Goal: Obtain resource: Download file/media

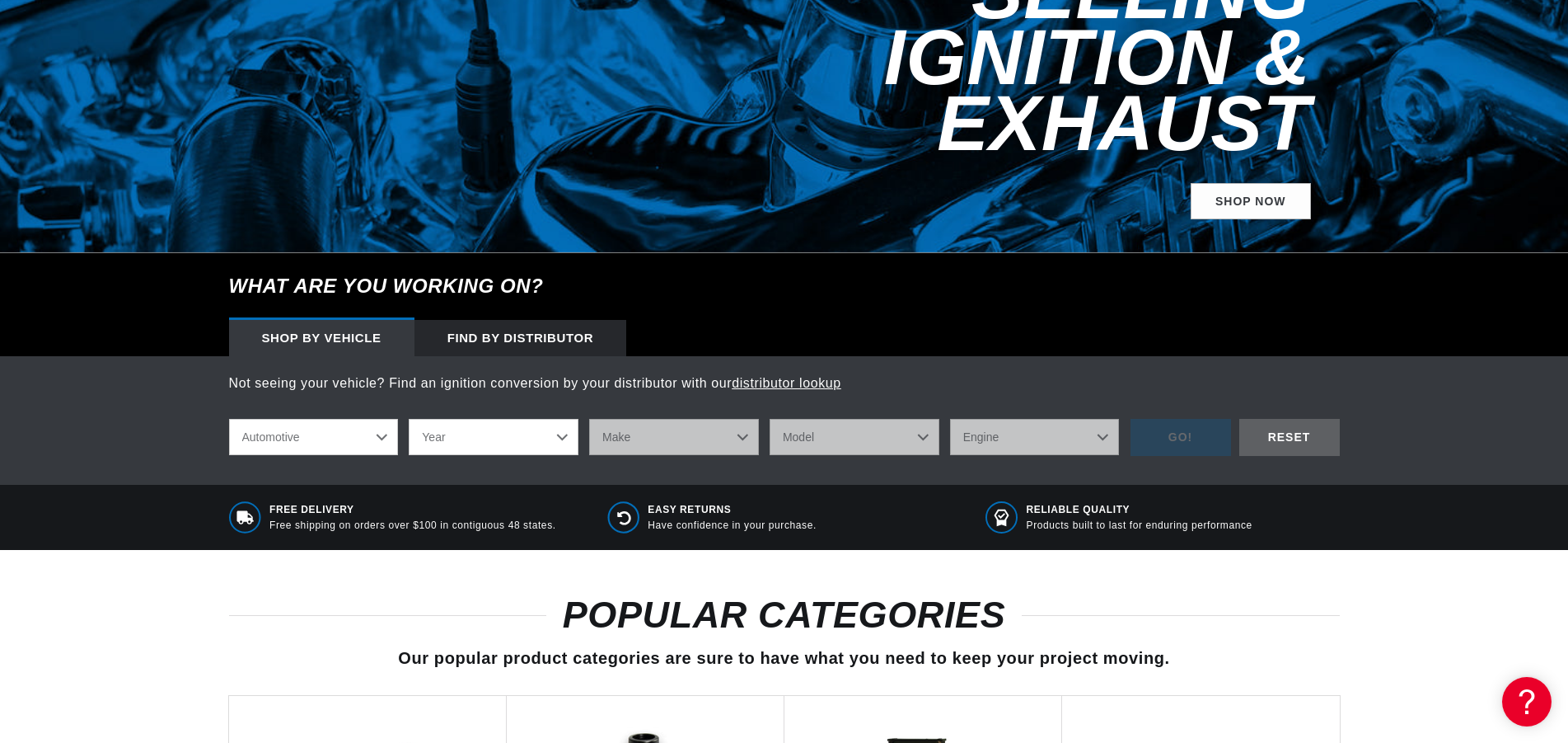
scroll to position [0, 501]
select select "1979"
click option "1979" at bounding box center [0, 0] width 0 height 0
select select "1979"
click at [589, 419] on select "Make Alfa Romeo American Motors Audi Avanti BMW Buick Cadillac Checker Chevrole…" at bounding box center [674, 437] width 170 height 36
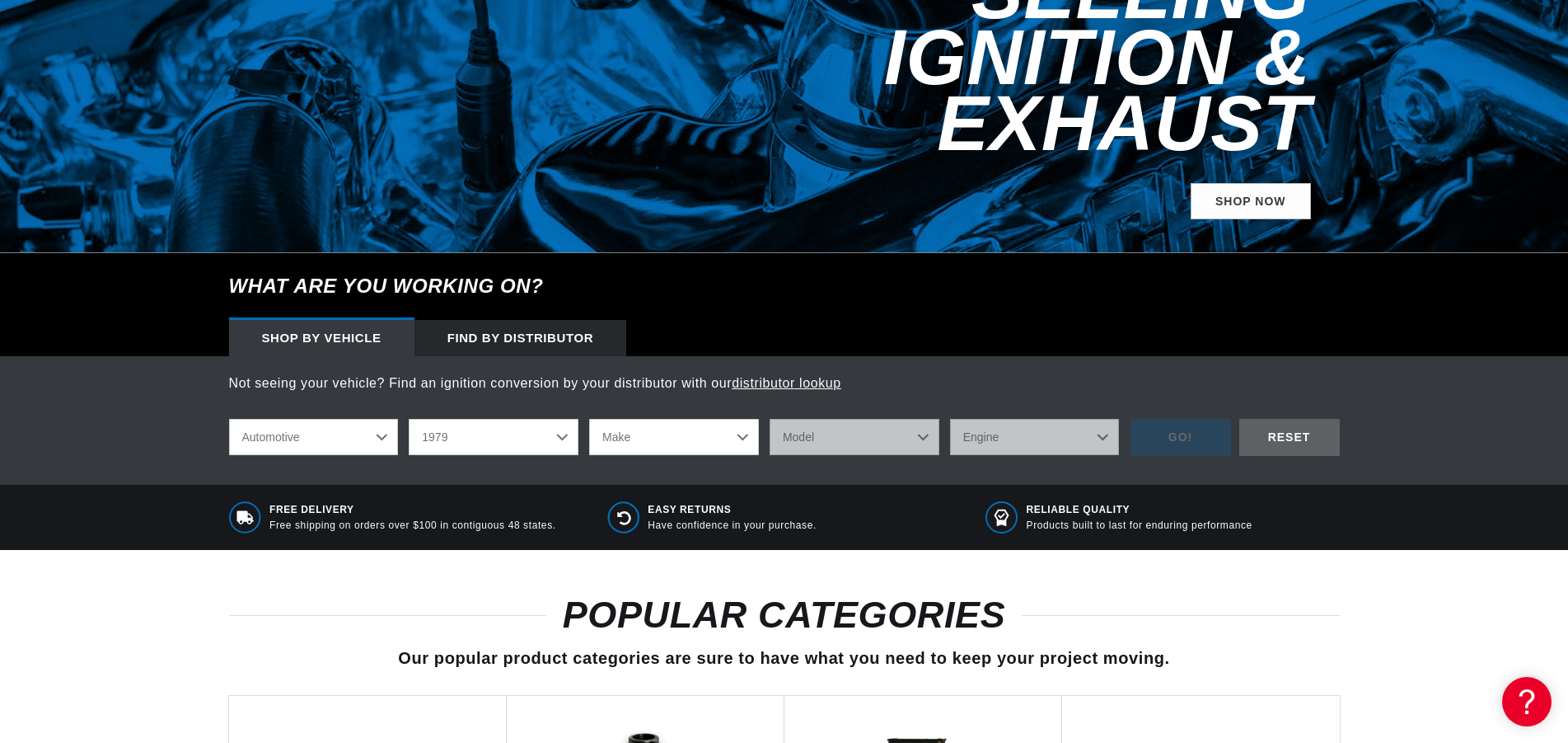
select select "International"
click option "International" at bounding box center [0, 0] width 0 height 0
select select "International"
select select "Scout-II"
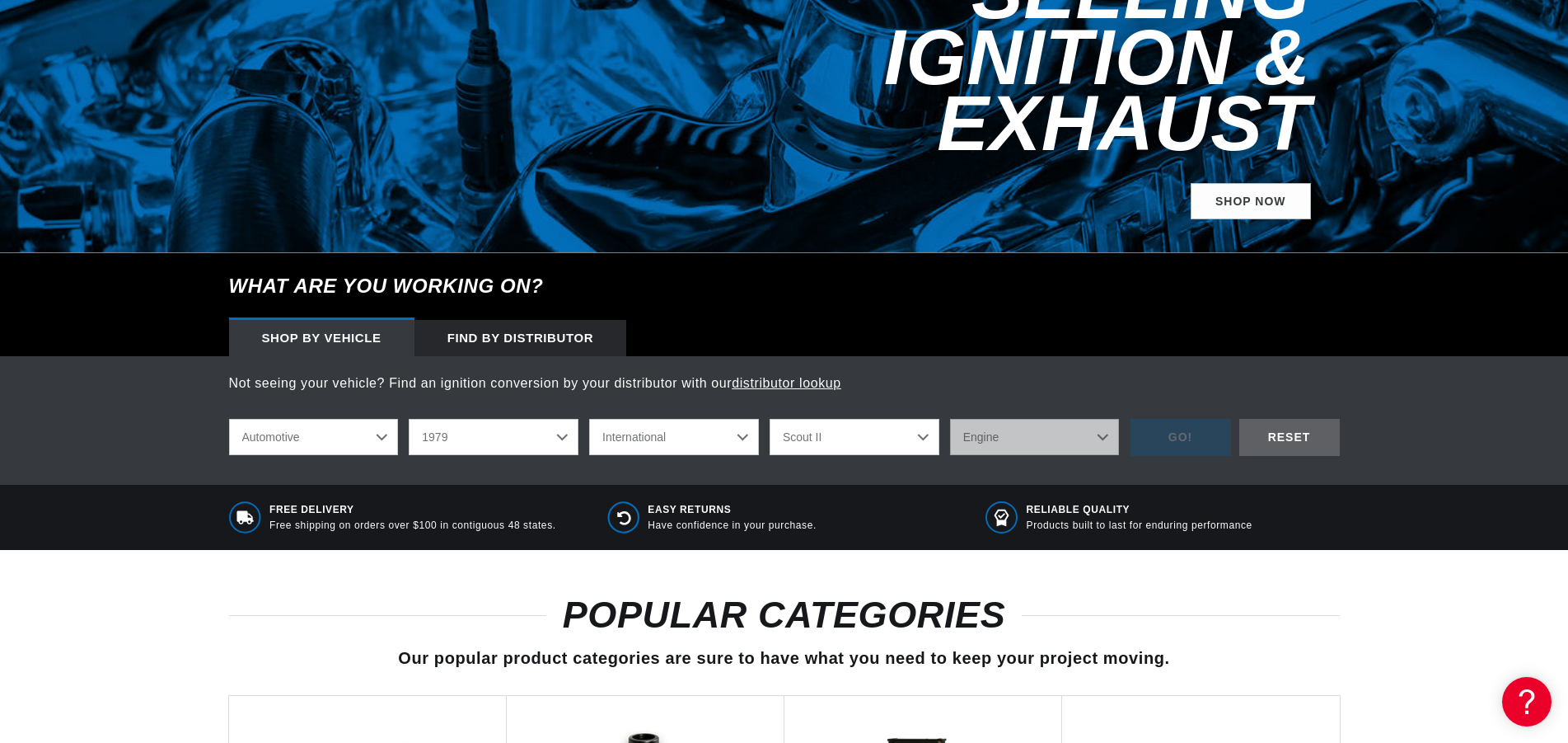
click option "Scout II" at bounding box center [0, 0] width 0 height 0
select select "Scout-II"
click at [951, 419] on select "Engine 3.2L 5.0L 5.6L 6.4L" at bounding box center [1036, 437] width 170 height 36
select select "5.6L"
click option "5.6L" at bounding box center [0, 0] width 0 height 0
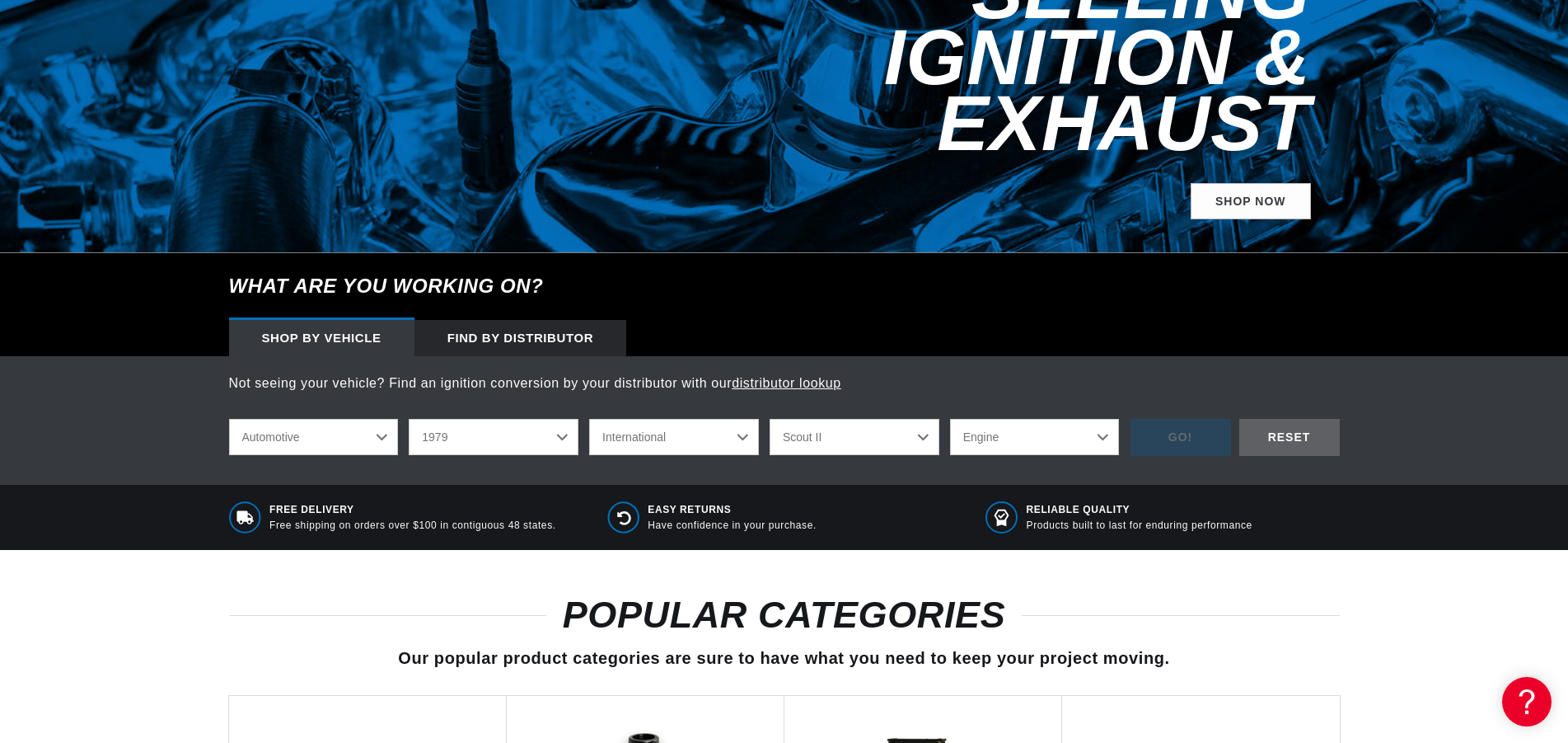
select select "5.6L"
click at [1173, 419] on div "GO!" at bounding box center [1181, 438] width 101 height 37
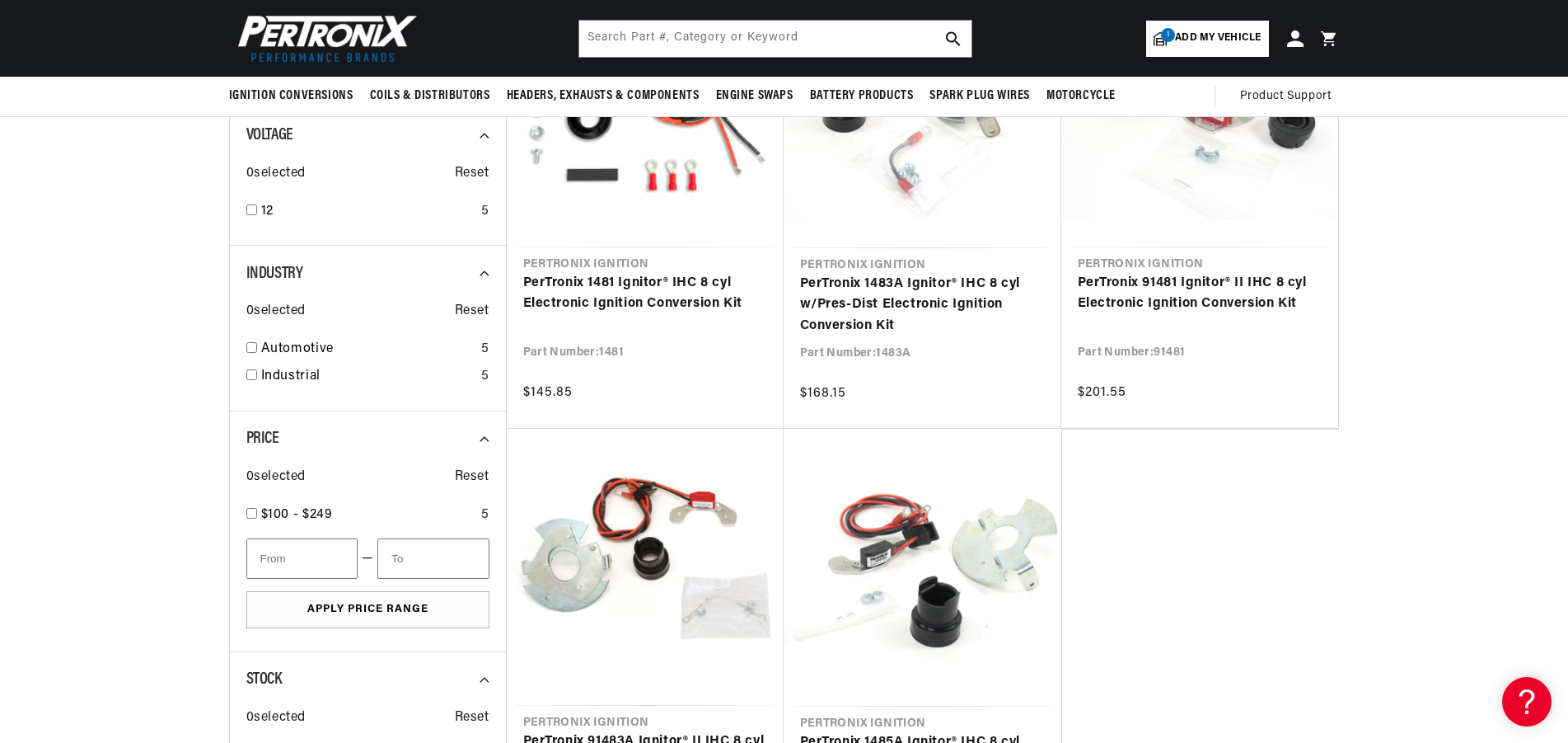
scroll to position [0, 501]
click at [639, 28] on input "text" at bounding box center [776, 38] width 392 height 36
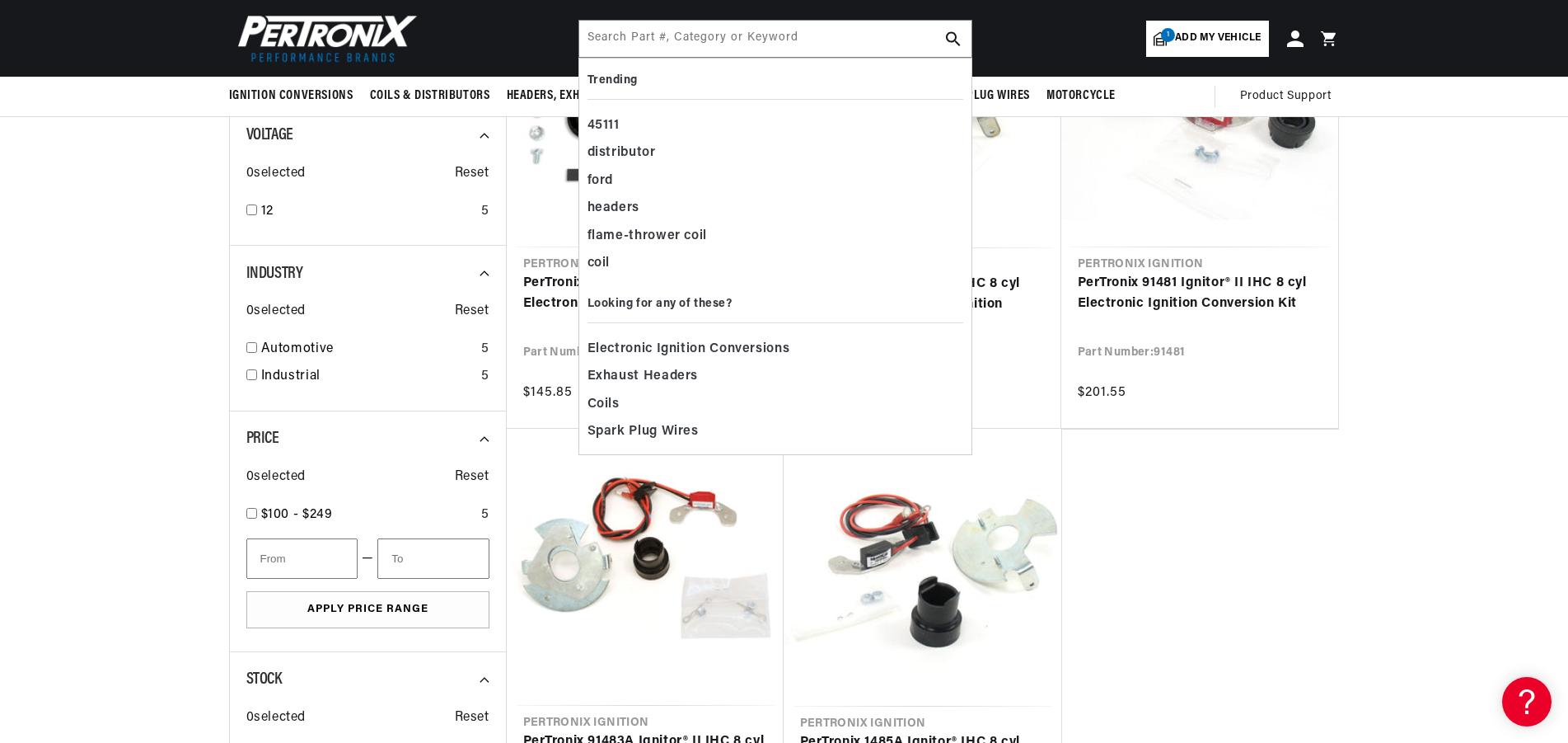
scroll to position [0, 0]
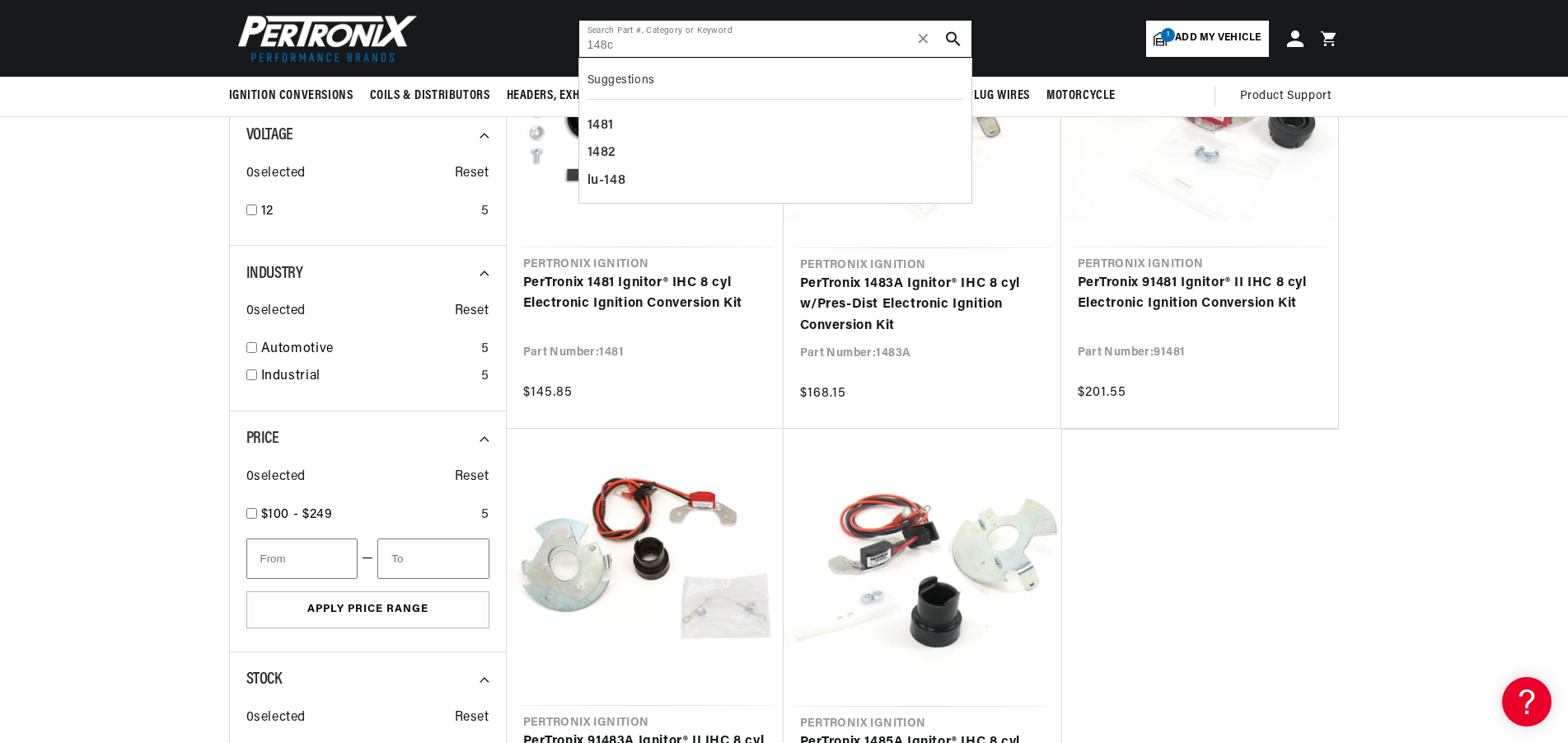
type input "148c"
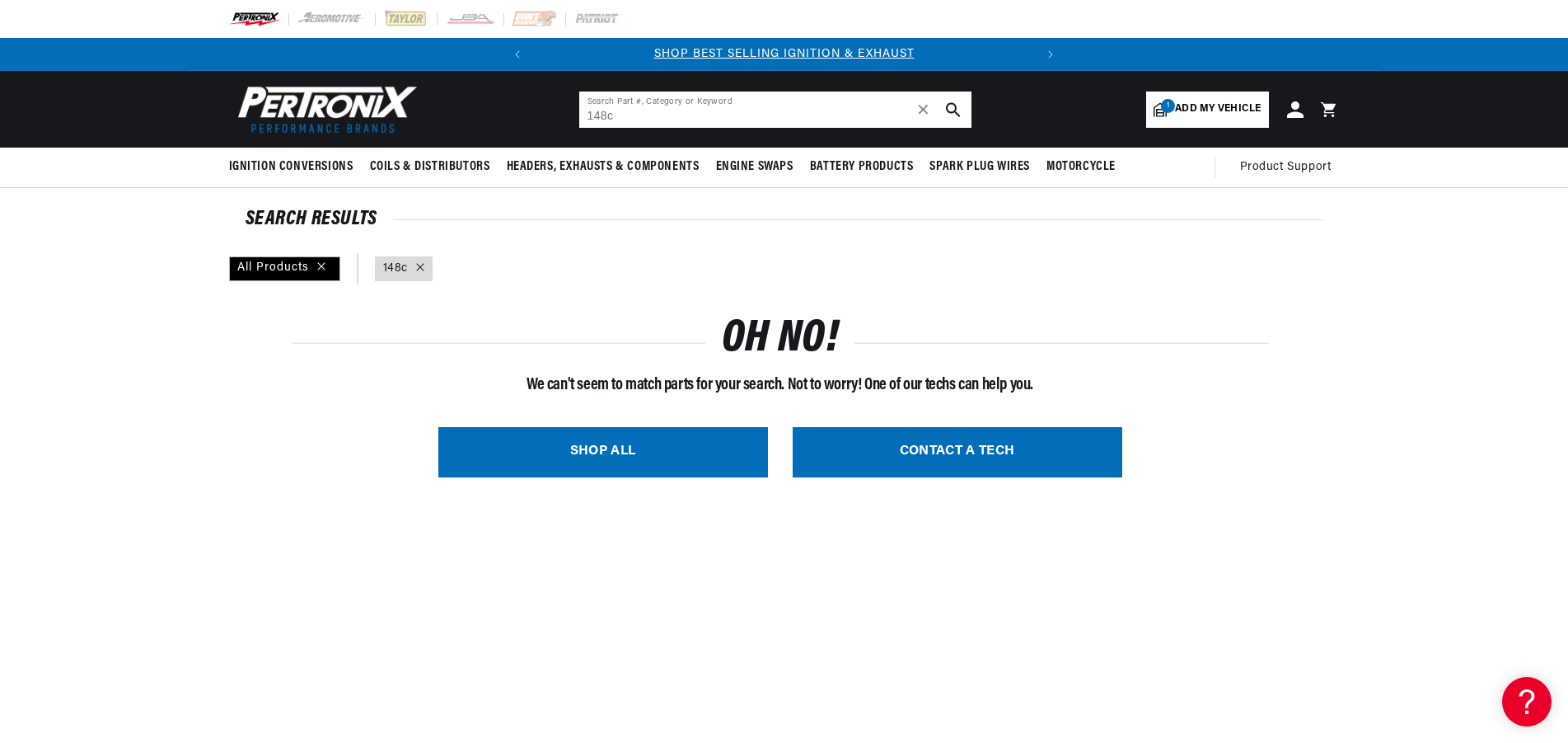
drag, startPoint x: 671, startPoint y: 111, endPoint x: 587, endPoint y: 106, distance: 84.1
click at [587, 106] on input "148c" at bounding box center [776, 109] width 392 height 36
type input "148c"
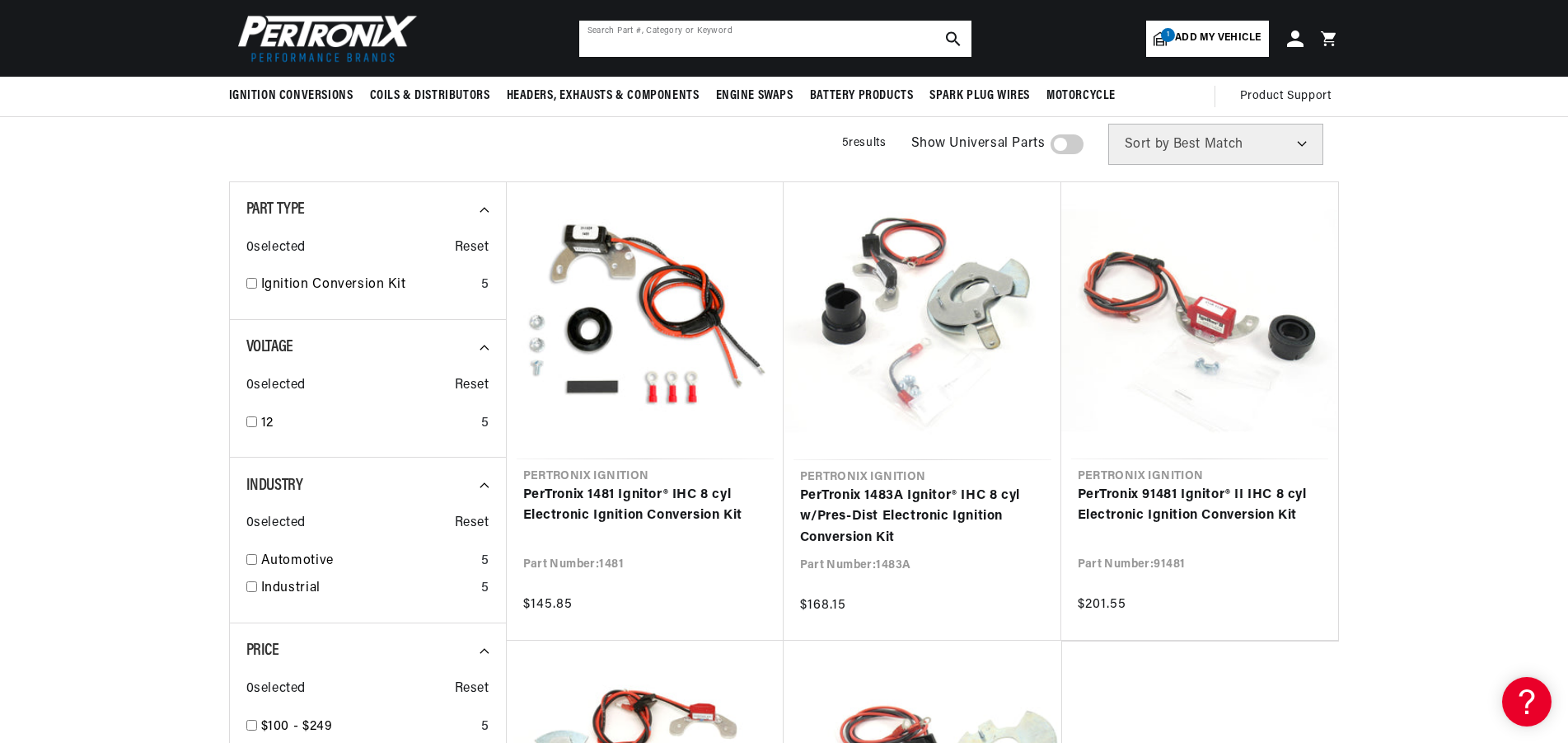
scroll to position [114, 0]
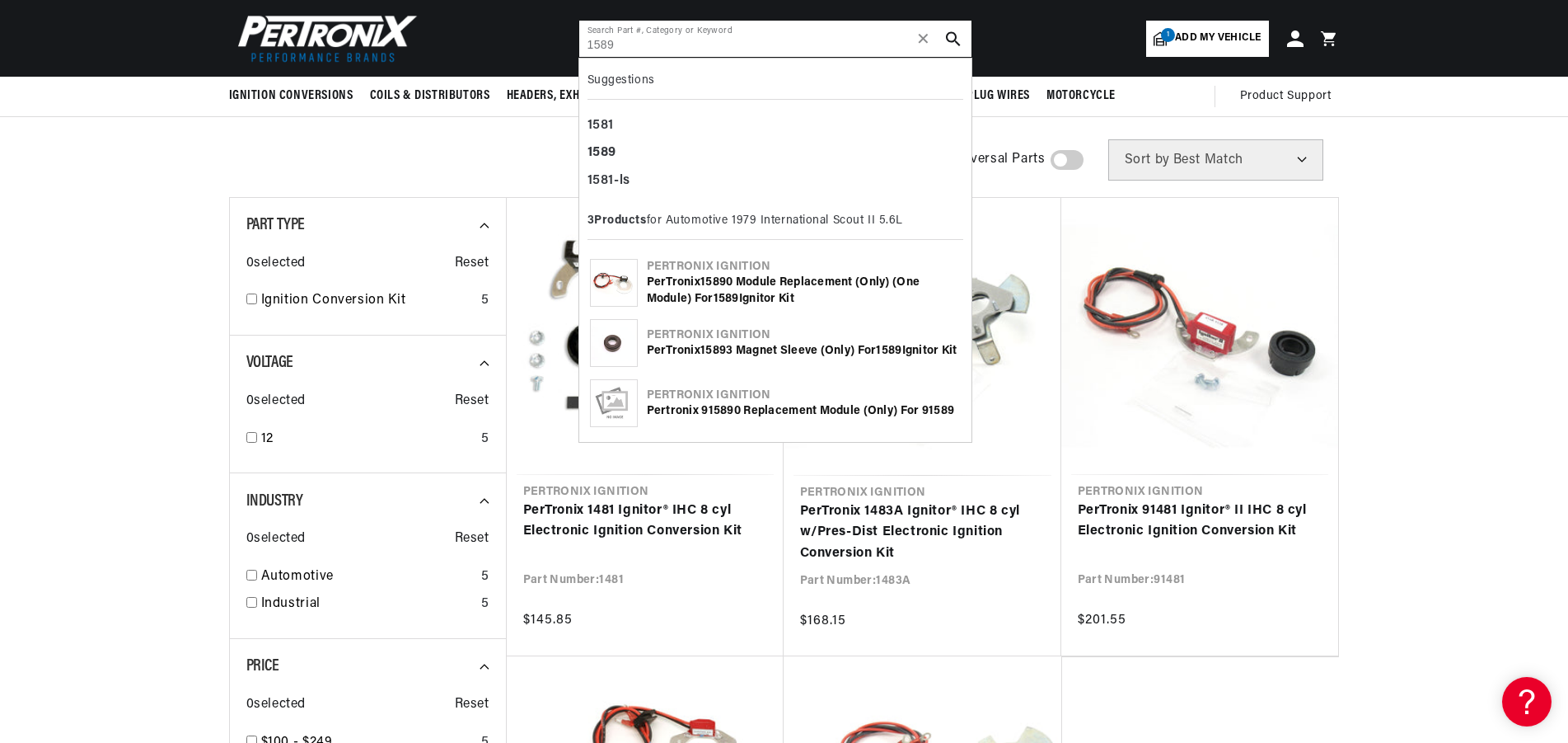
type input "1589"
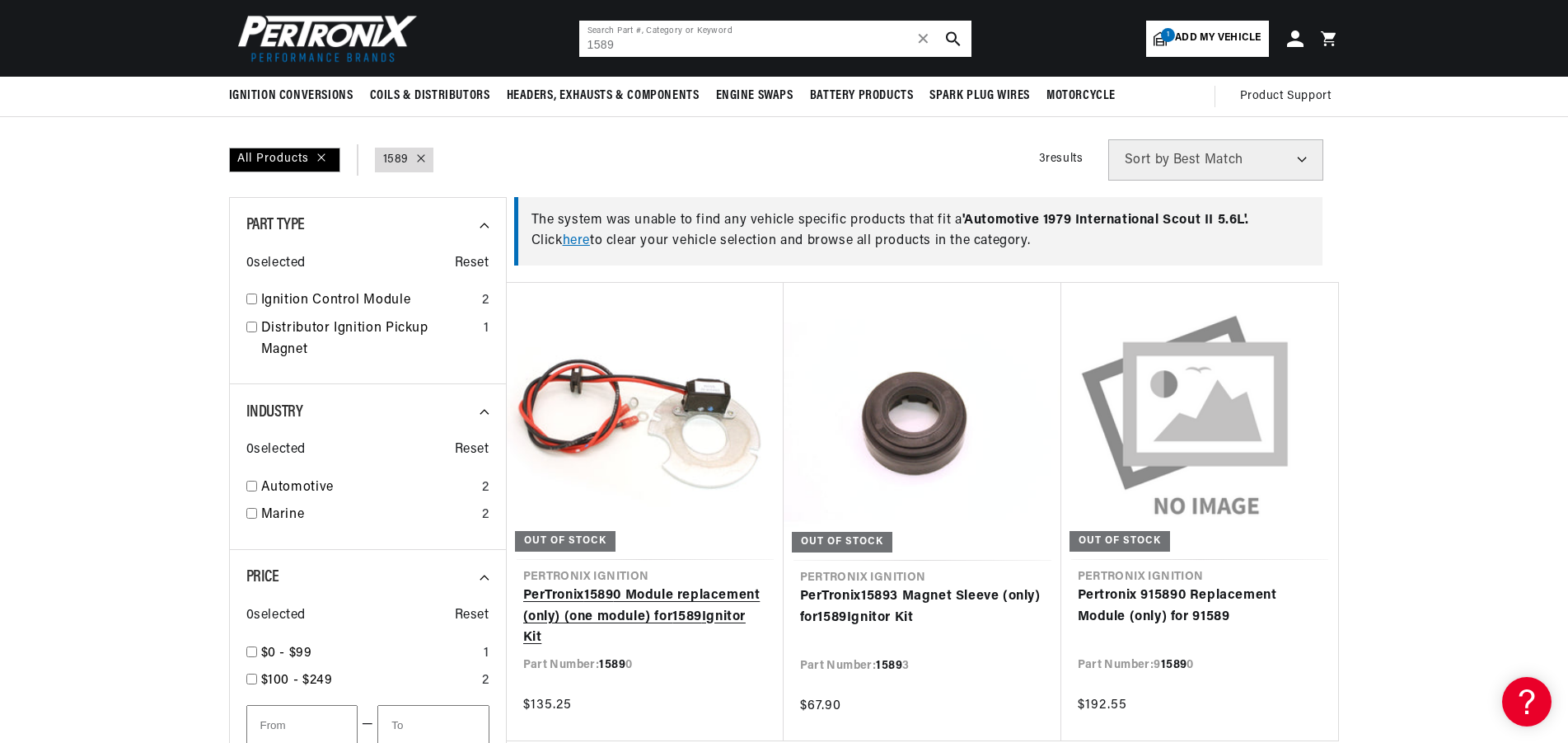
scroll to position [227, 0]
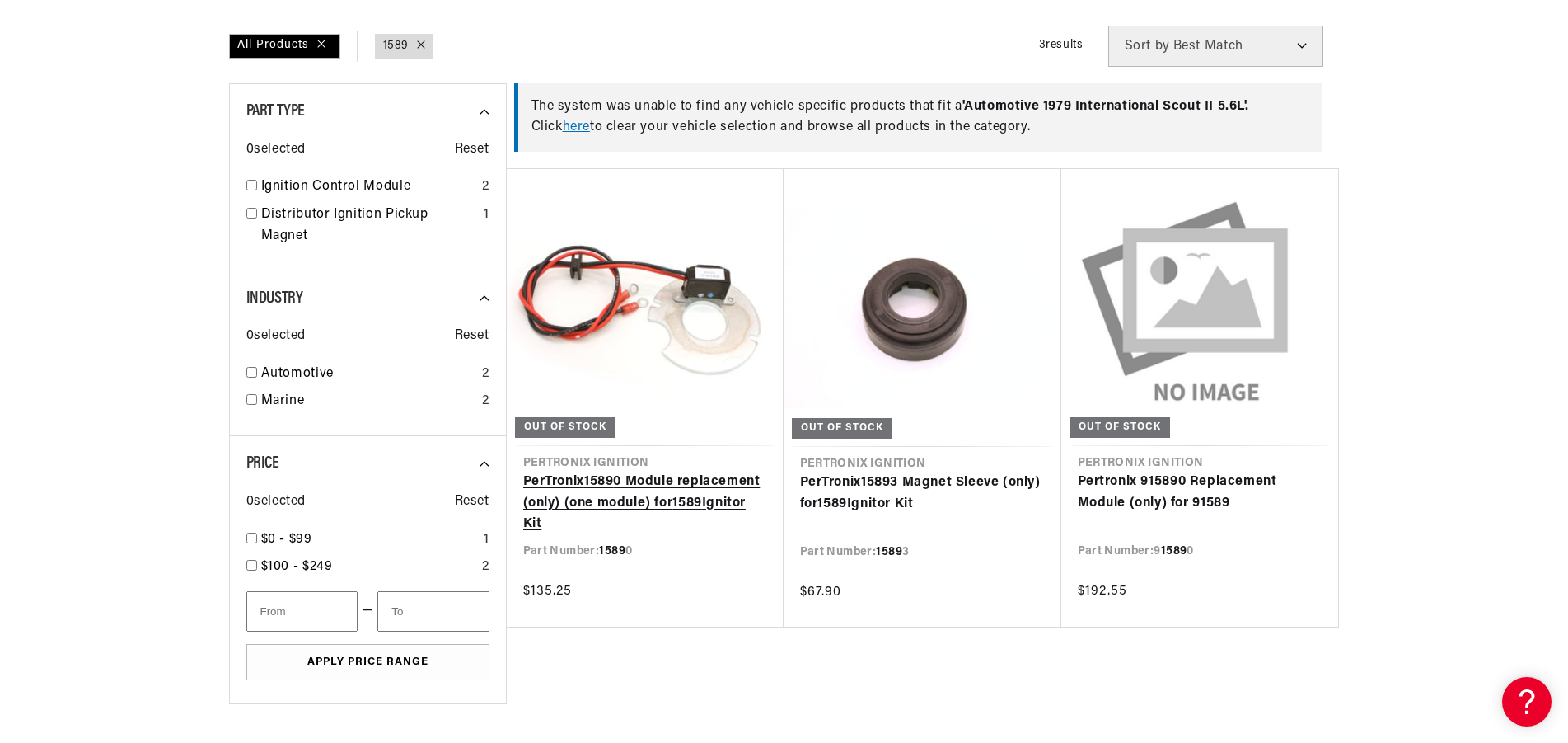
click at [623, 503] on link "PerTronix 1589 0 Module replacement (only) (one module) for 1589 Ignitor Kit" at bounding box center [645, 502] width 244 height 63
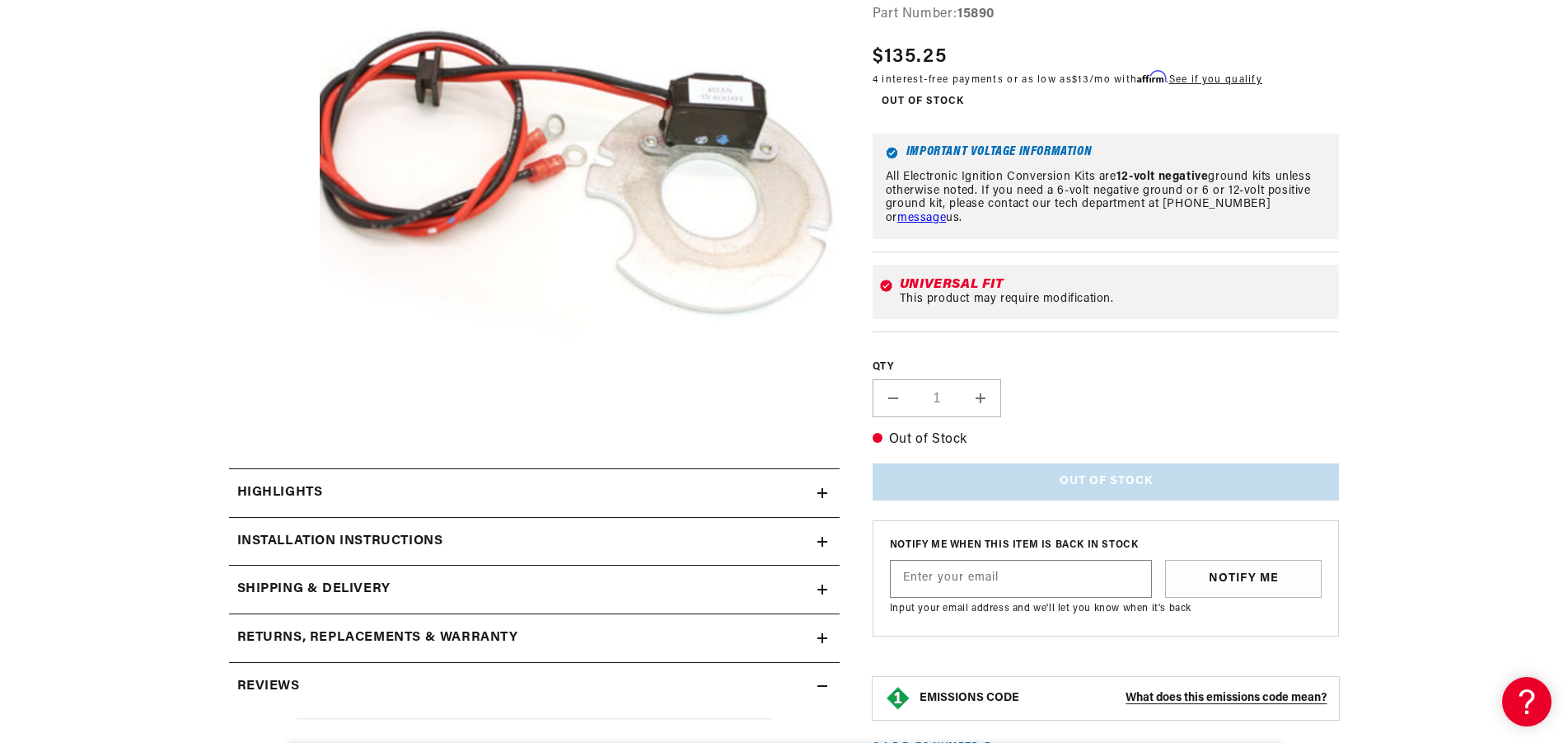
scroll to position [455, 0]
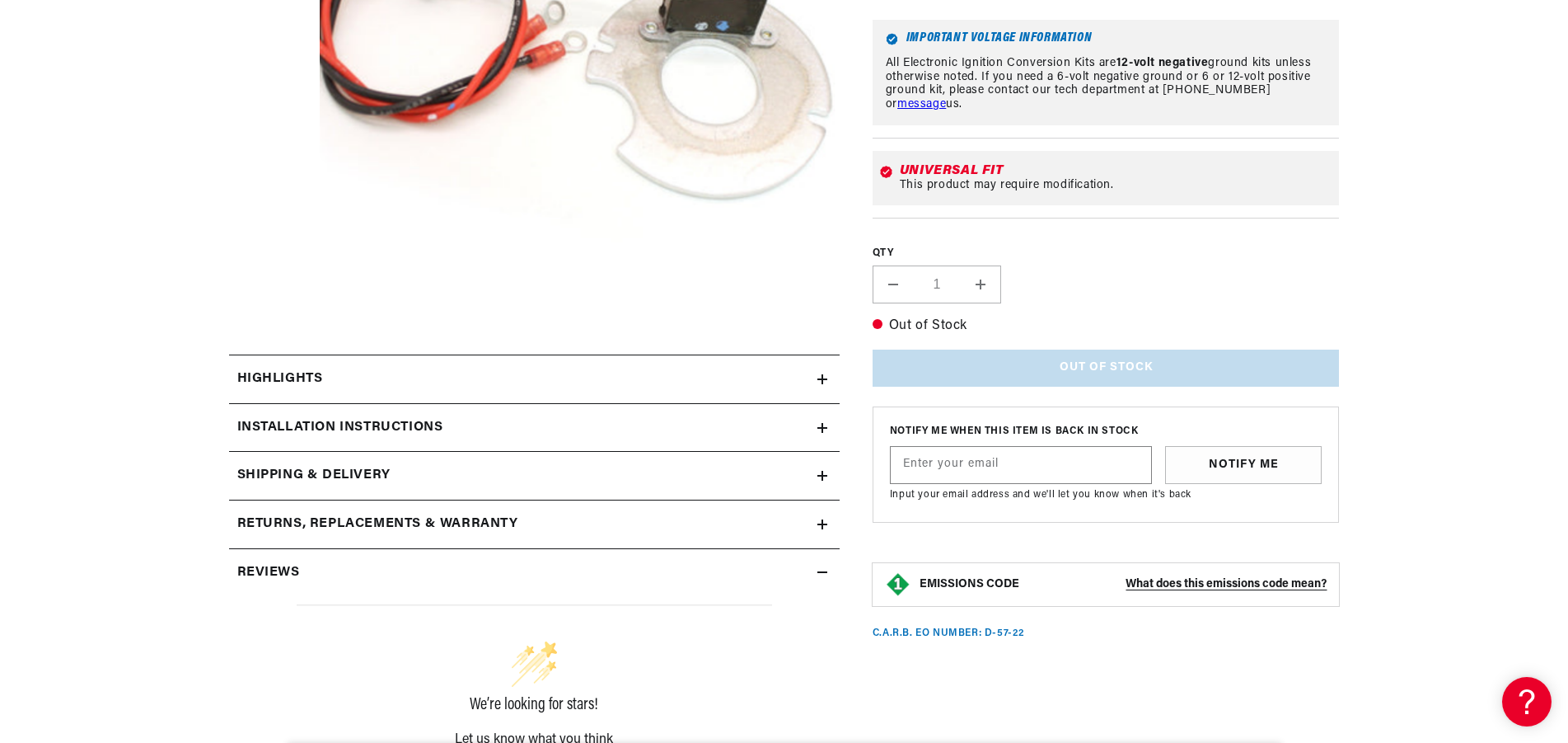
click at [494, 426] on div "Installation instructions" at bounding box center [522, 427] width 588 height 21
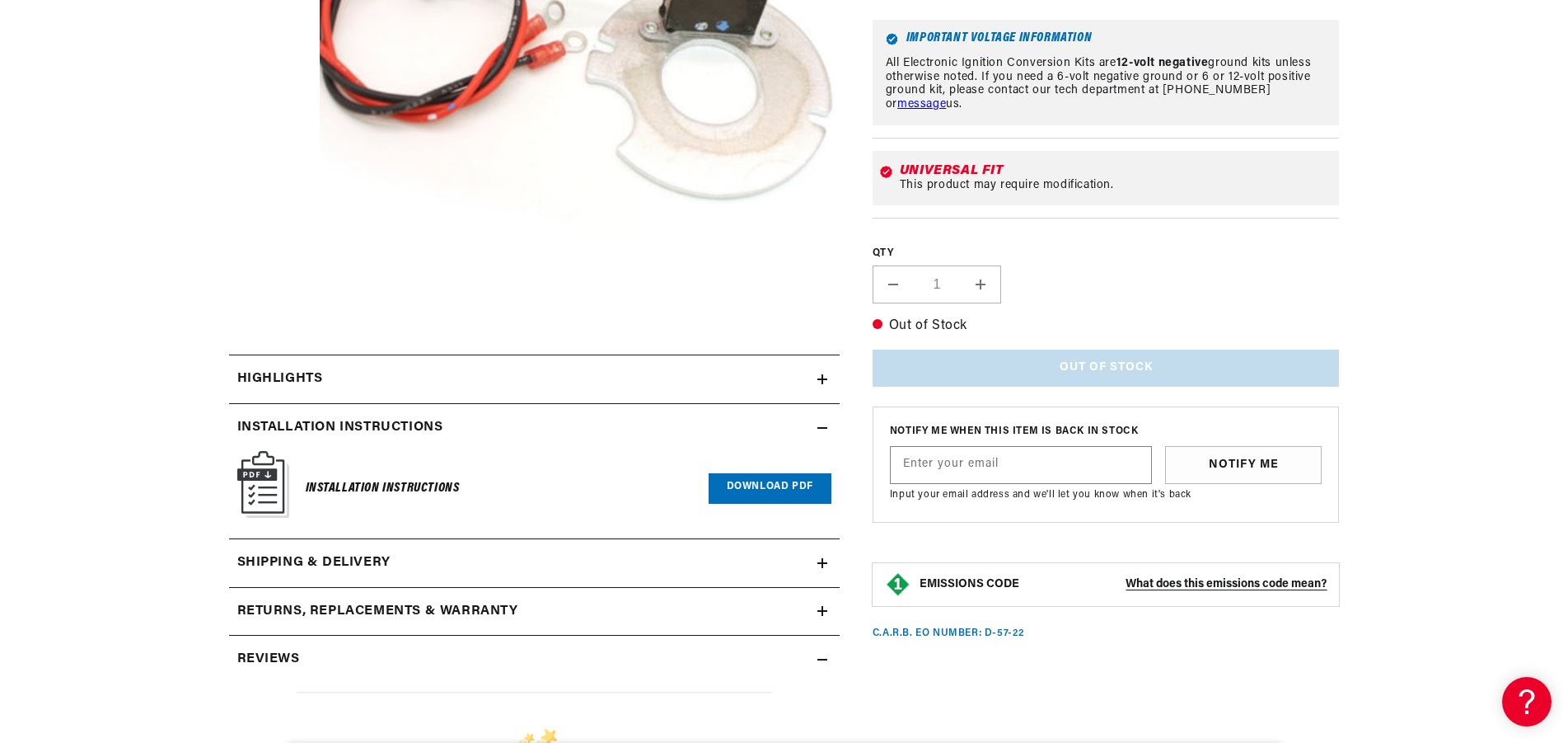
scroll to position [0, 0]
click at [771, 493] on link "Download PDF" at bounding box center [770, 488] width 123 height 30
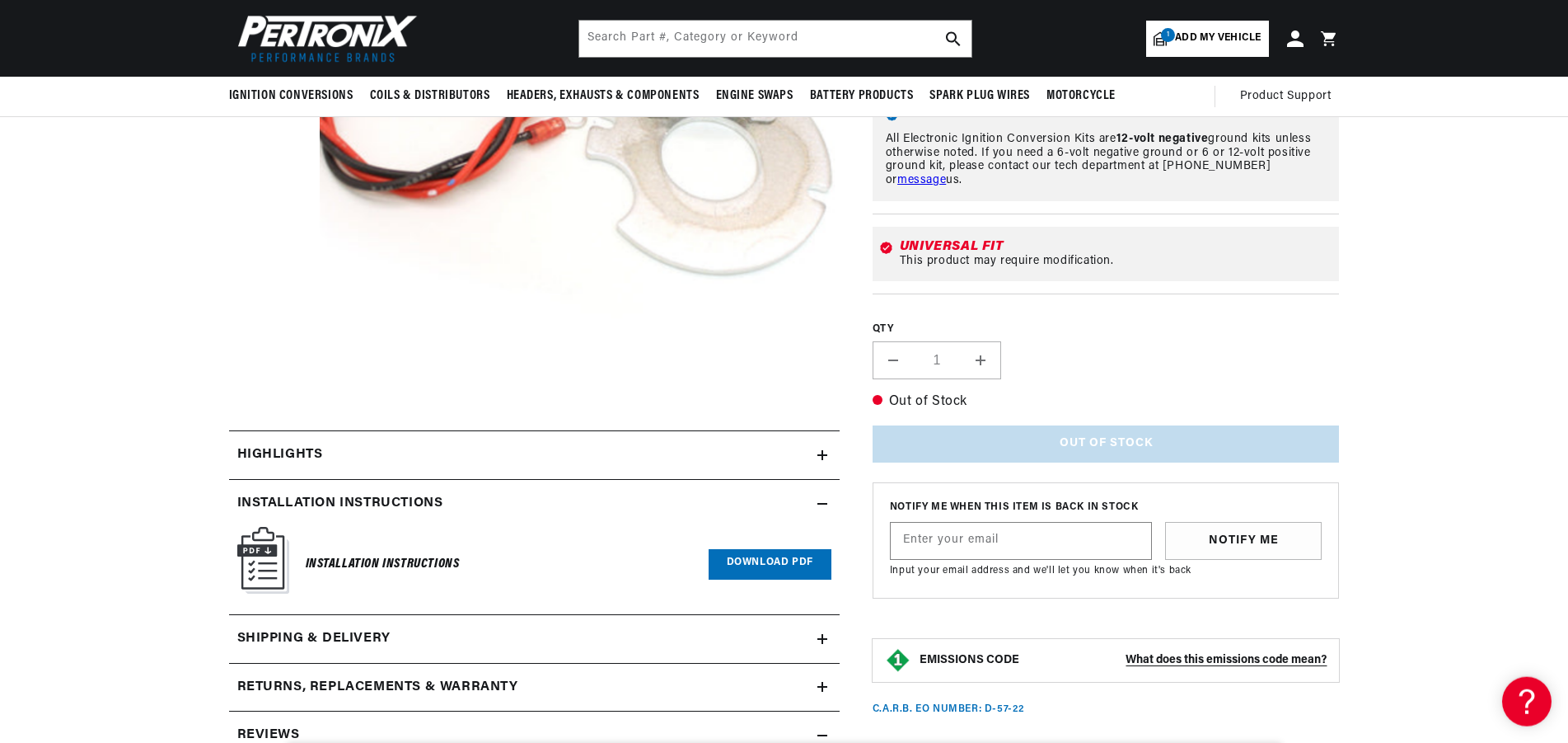
scroll to position [342, 0]
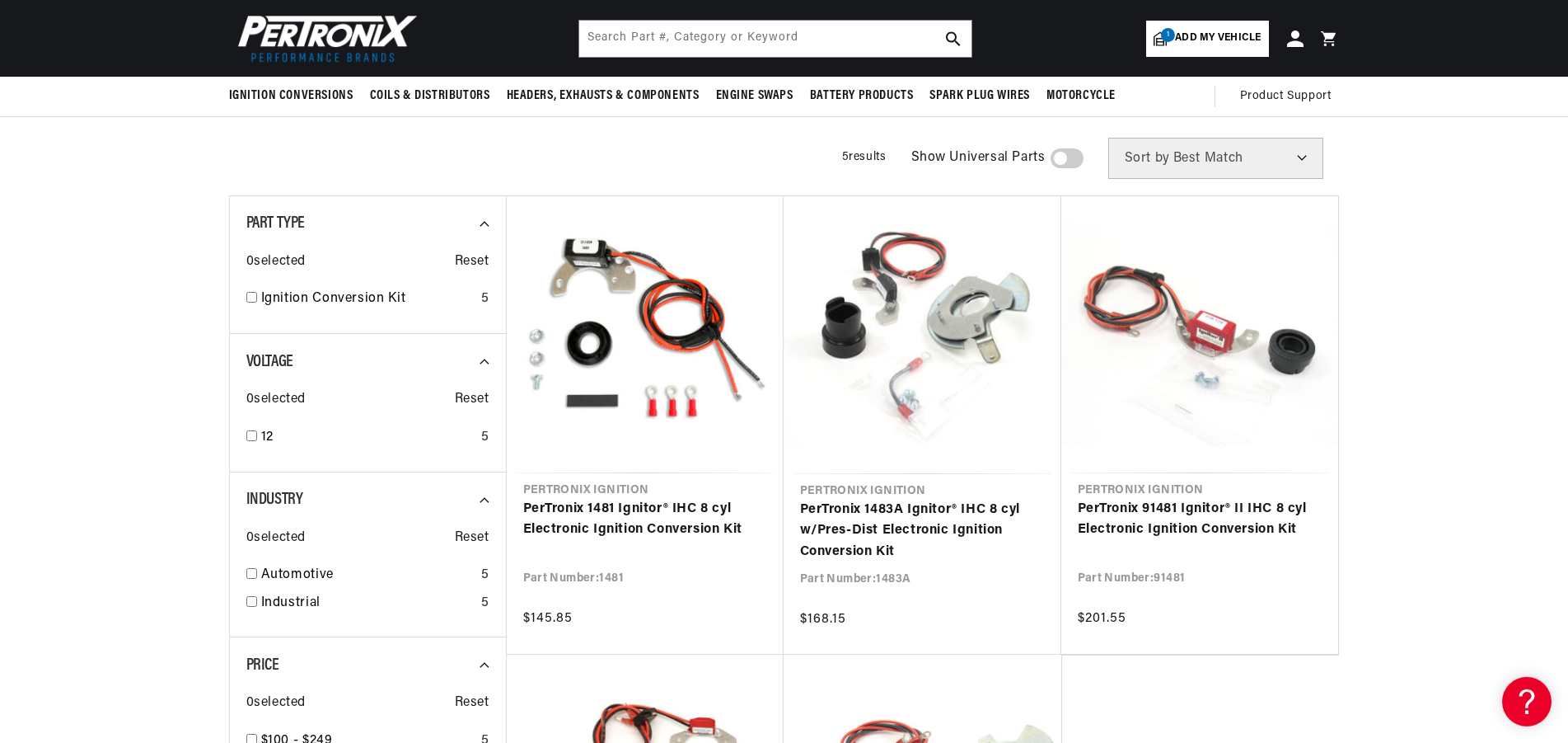
scroll to position [114, 0]
